Goal: Task Accomplishment & Management: Complete application form

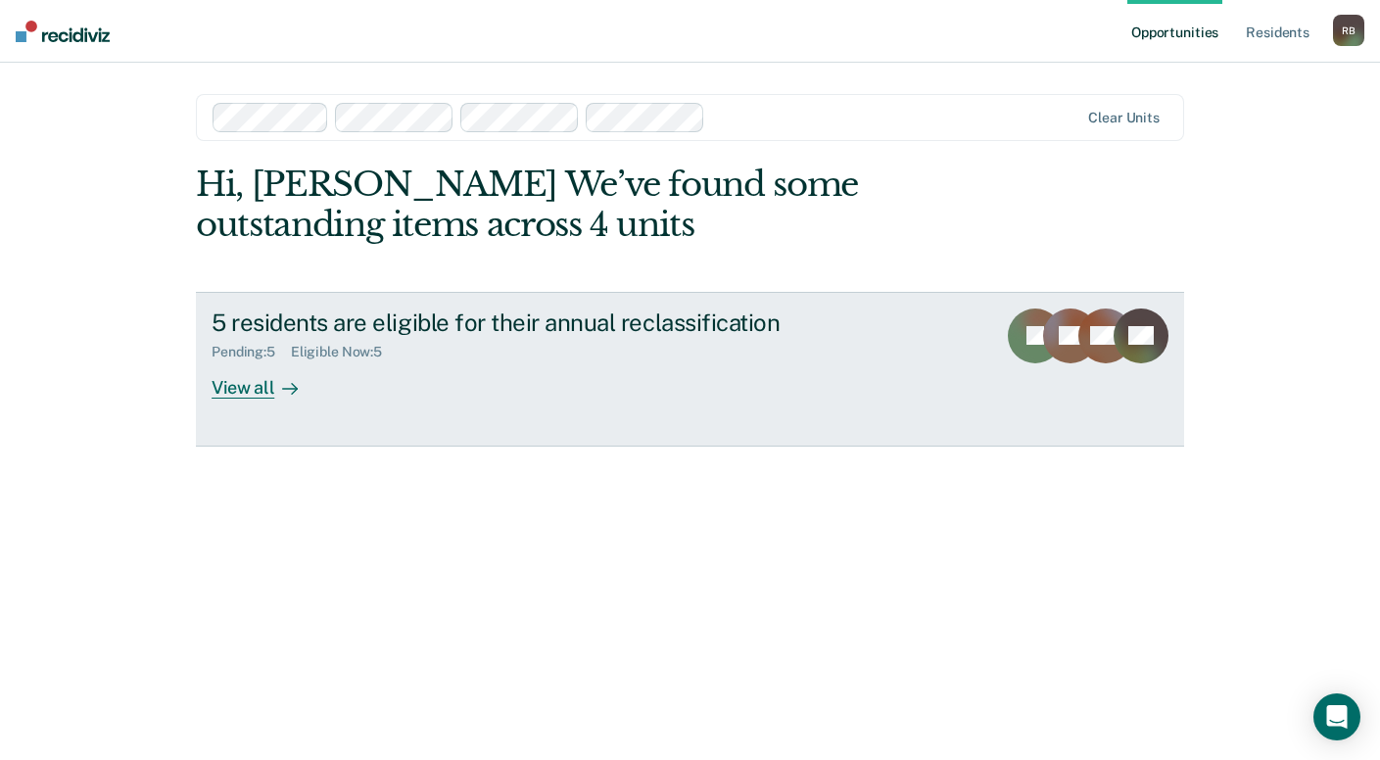
click at [769, 328] on div "5 residents are eligible for their annual reclassification" at bounding box center [554, 322] width 687 height 28
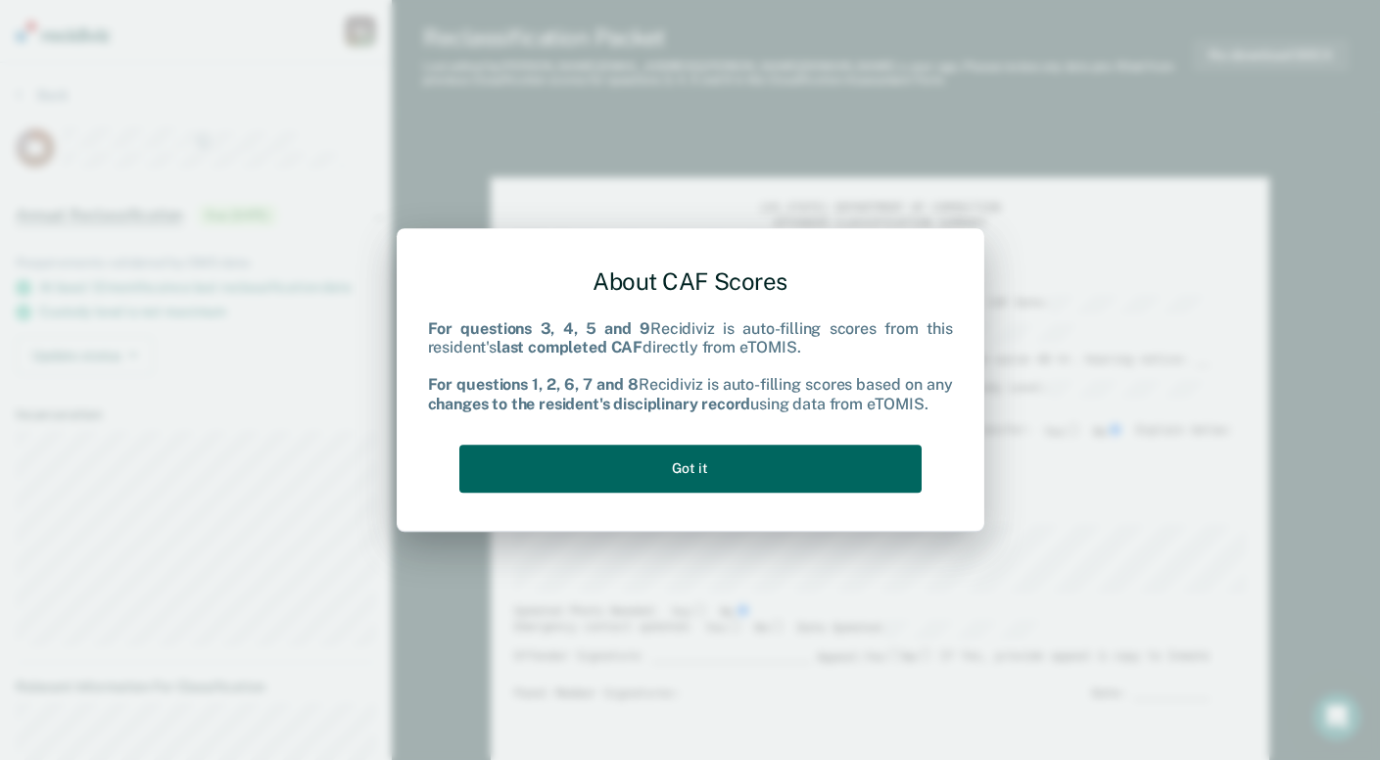
click at [653, 467] on button "Got it" at bounding box center [690, 469] width 462 height 48
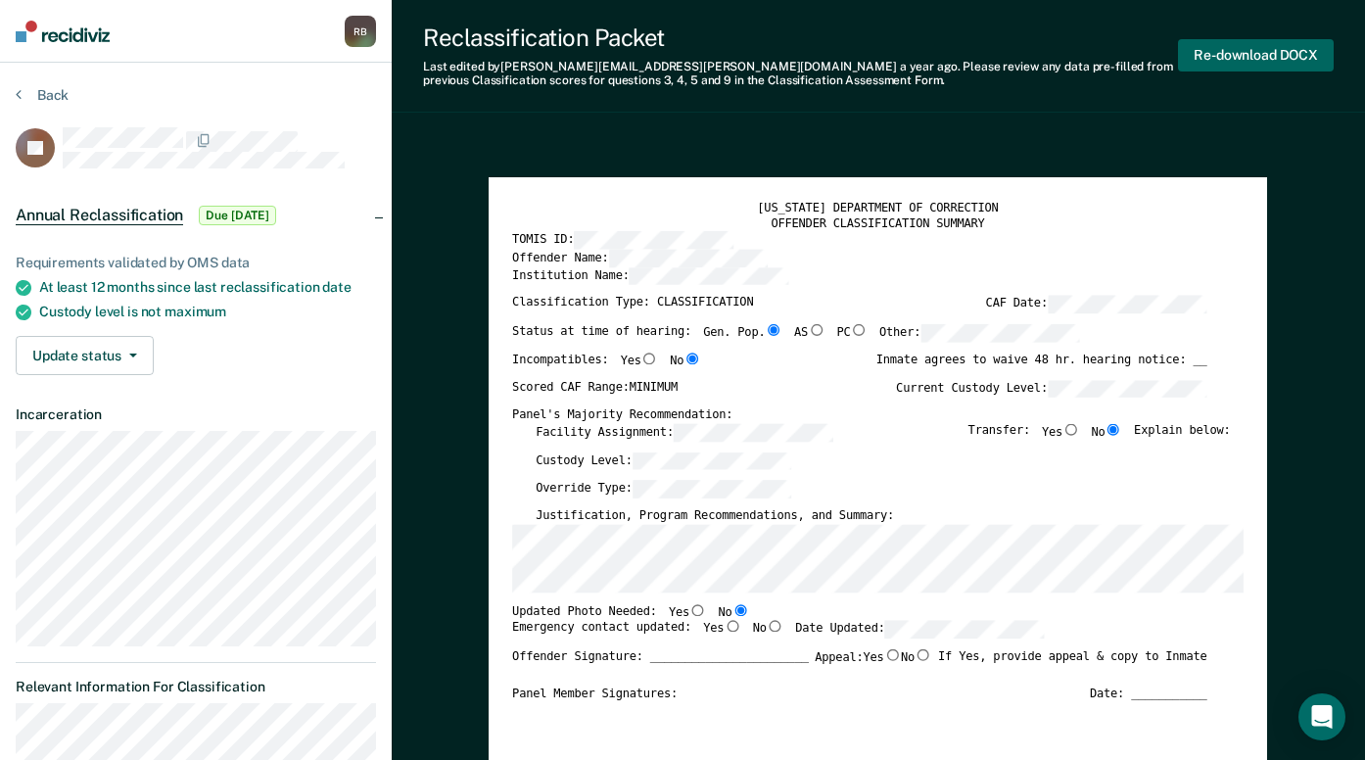
click at [1284, 52] on button "Re-download DOCX" at bounding box center [1256, 55] width 156 height 32
type textarea "x"
